Goal: Ask a question

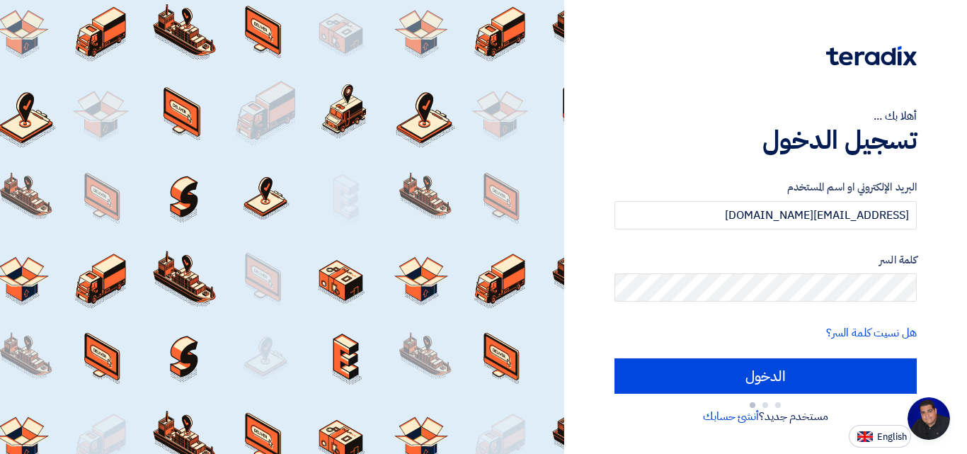
type input "Sign in"
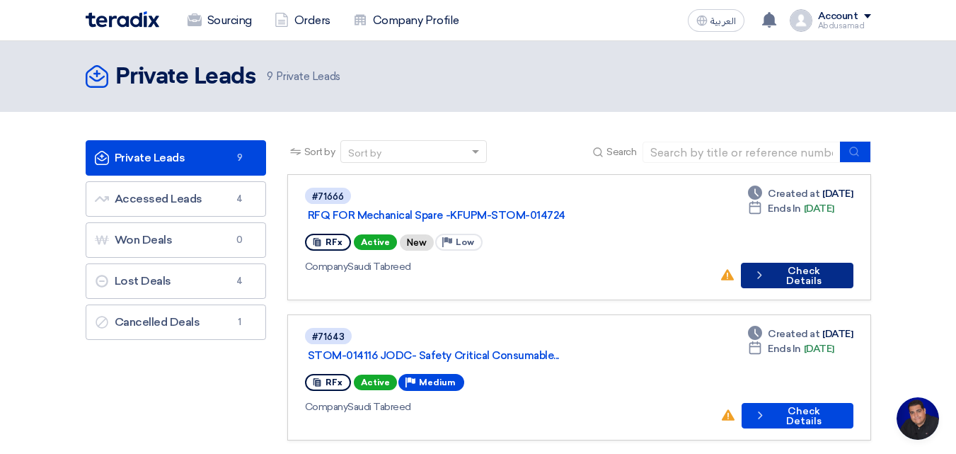
click at [762, 268] on icon "Check details" at bounding box center [760, 274] width 13 height 13
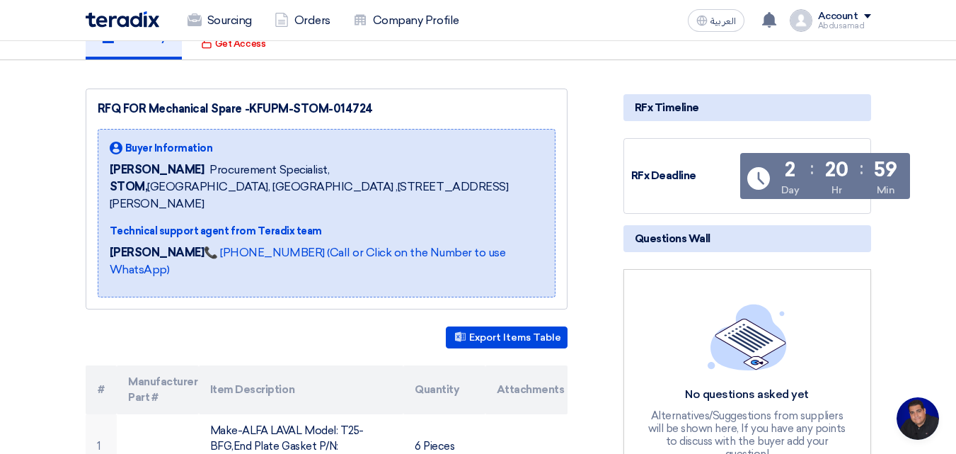
scroll to position [283, 0]
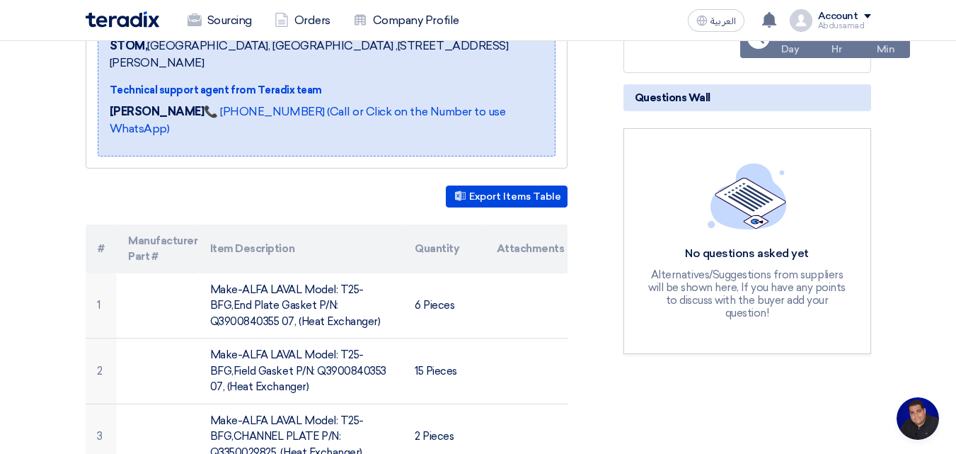
click at [737, 242] on div "No questions asked yet Alternatives/Suggestions from suppliers will be shown he…" at bounding box center [747, 241] width 207 height 156
click at [912, 414] on span "Open chat" at bounding box center [918, 418] width 42 height 42
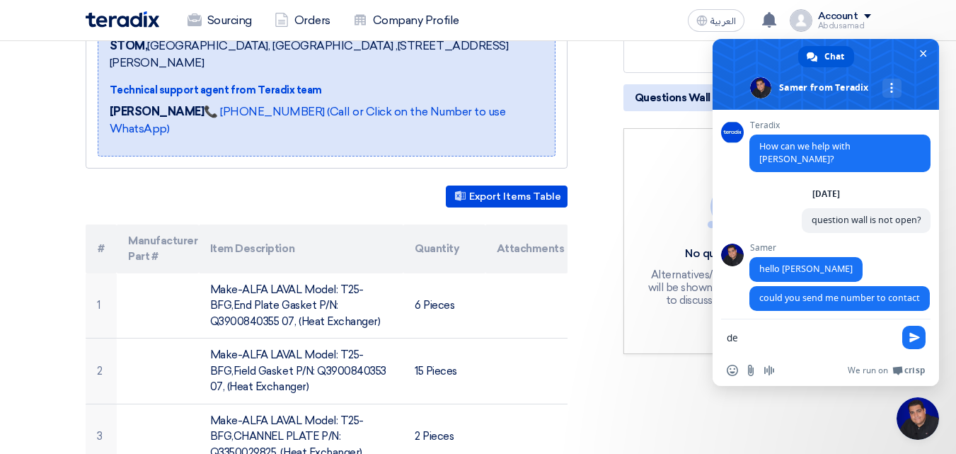
type textarea "d"
type textarea "Dear"
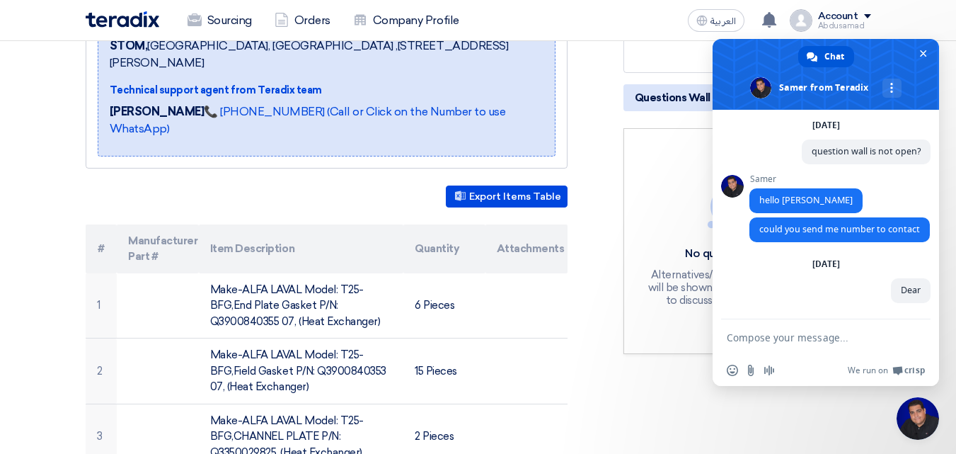
scroll to position [69, 0]
type textarea "w"
type textarea "0542342353"
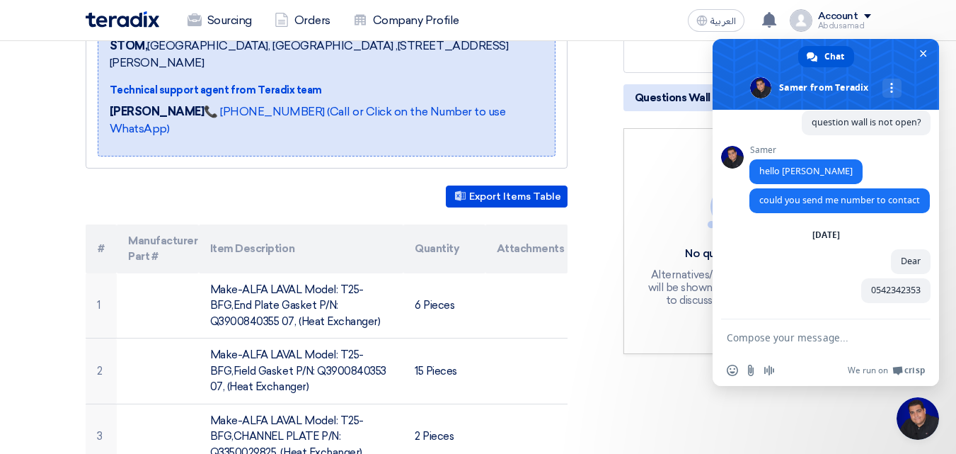
scroll to position [98, 0]
type textarea "p"
click at [920, 50] on span "Close chat" at bounding box center [923, 53] width 7 height 7
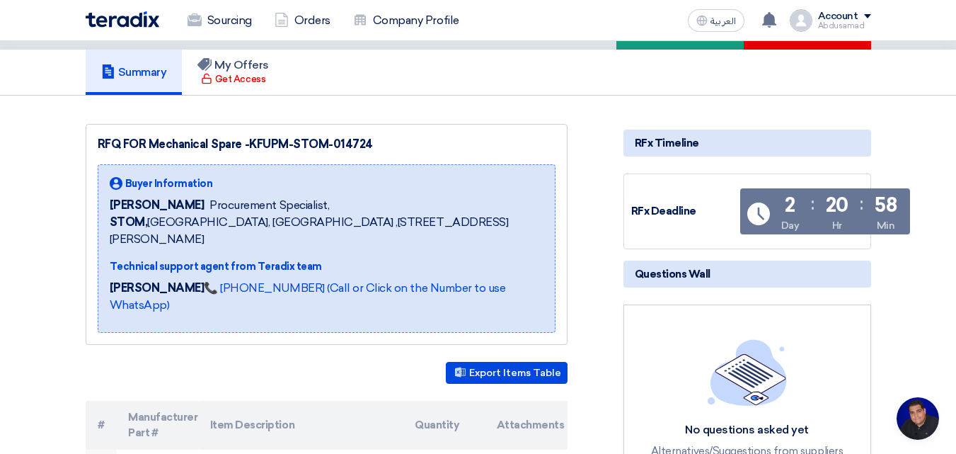
scroll to position [71, 0]
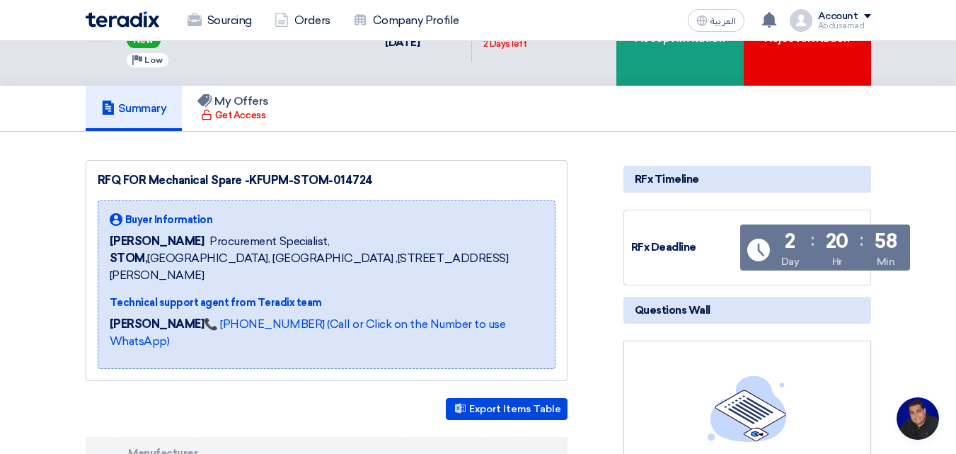
click at [680, 305] on span "Questions Wall" at bounding box center [673, 310] width 76 height 16
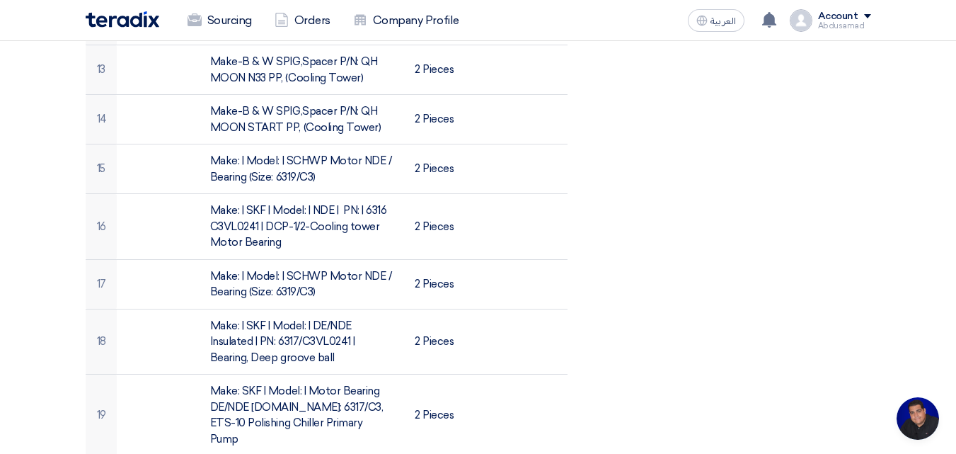
scroll to position [1203, 0]
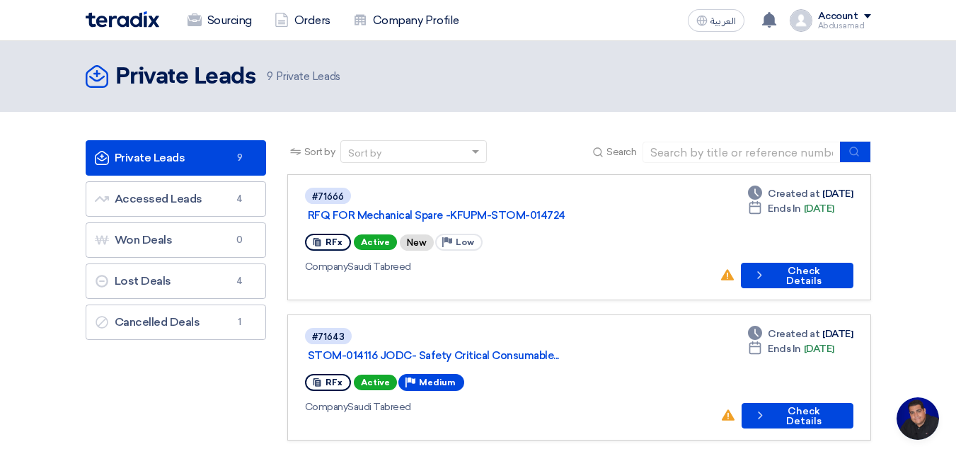
click at [924, 423] on span "Open chat" at bounding box center [918, 418] width 42 height 42
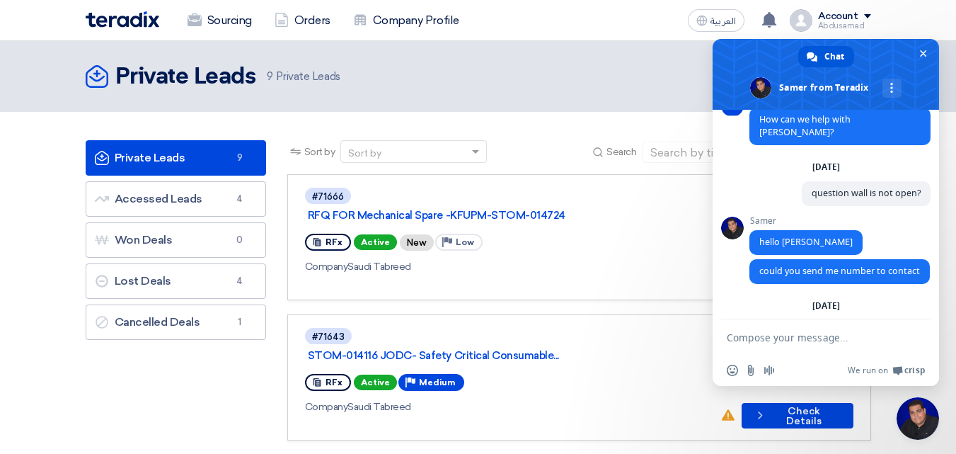
scroll to position [98, 0]
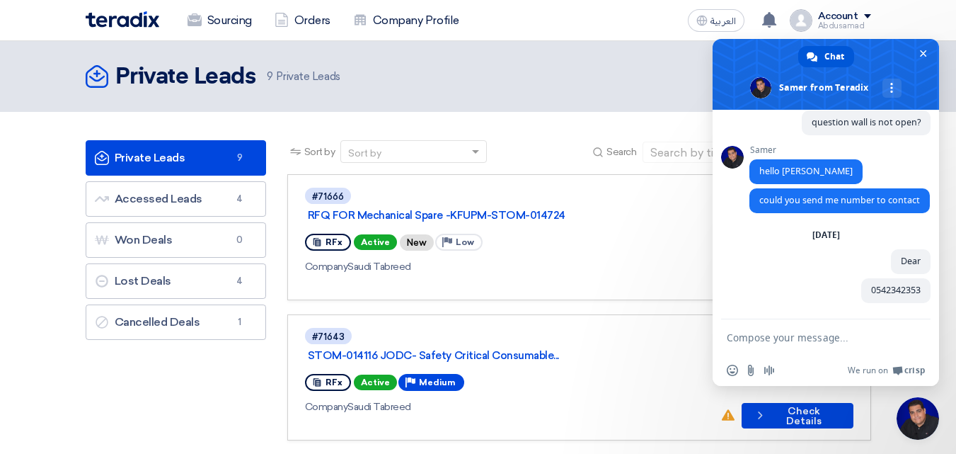
click at [791, 332] on textarea "Compose your message..." at bounding box center [810, 337] width 167 height 13
click at [925, 47] on span "Close chat" at bounding box center [923, 53] width 15 height 15
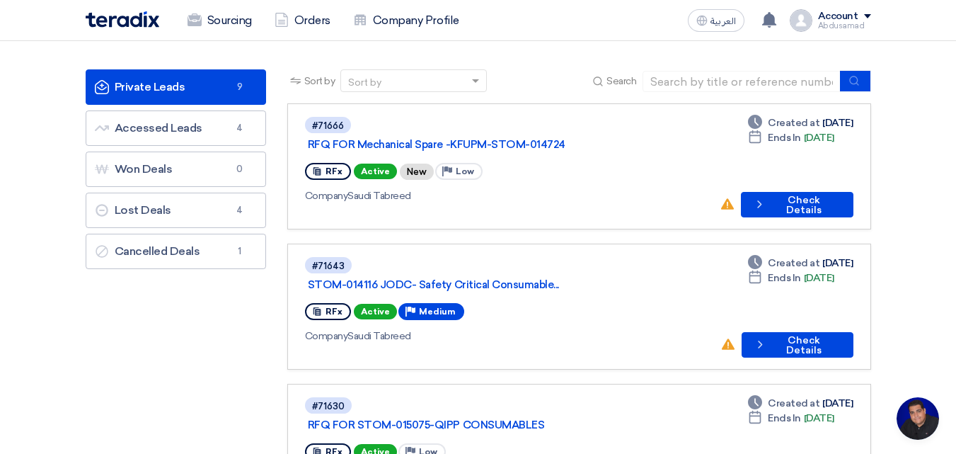
scroll to position [0, 0]
